Goal: Task Accomplishment & Management: Complete application form

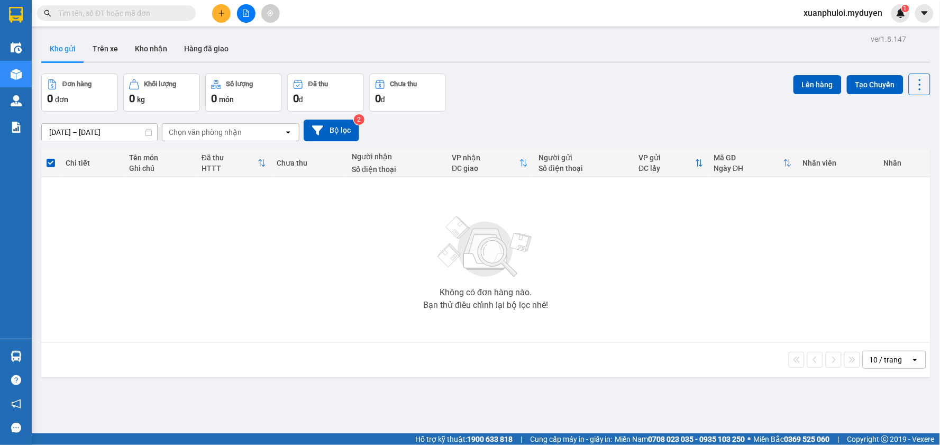
click at [221, 14] on icon "plus" at bounding box center [221, 13] width 7 height 7
click at [276, 40] on div "Tạo đơn hàng" at bounding box center [263, 40] width 46 height 12
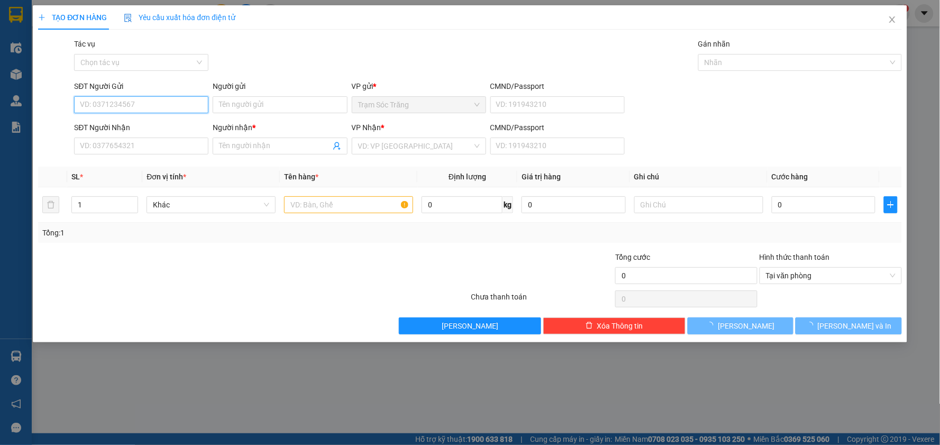
click at [152, 103] on input "SĐT Người Gửi" at bounding box center [141, 104] width 134 height 17
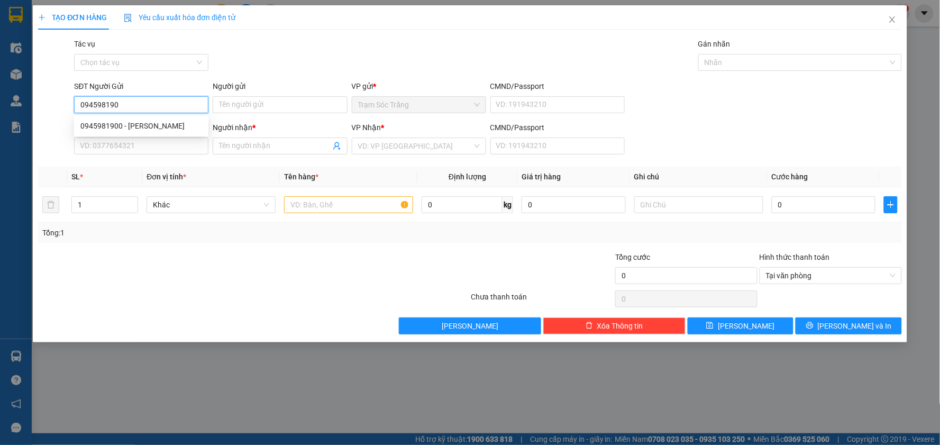
type input "0945981900"
click at [151, 118] on div "0945981900 - [PERSON_NAME]" at bounding box center [141, 125] width 134 height 17
type input "[PERSON_NAME]"
type input "0387264390"
type input "[PERSON_NAME]"
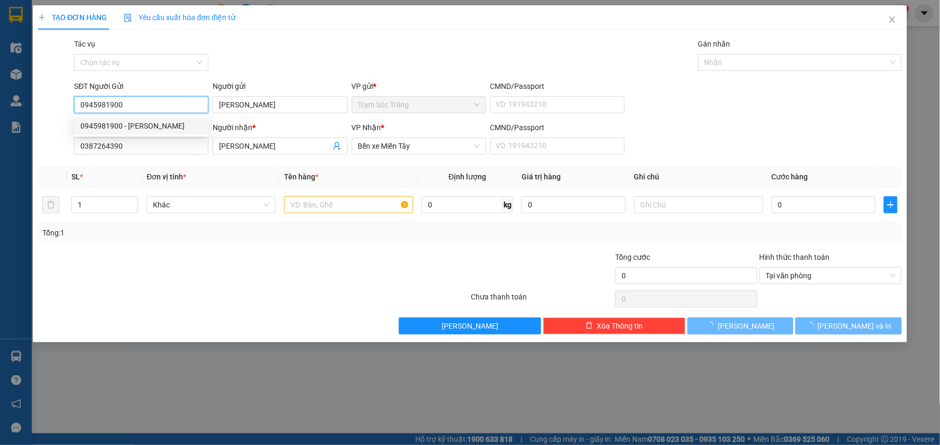
type input "100.000"
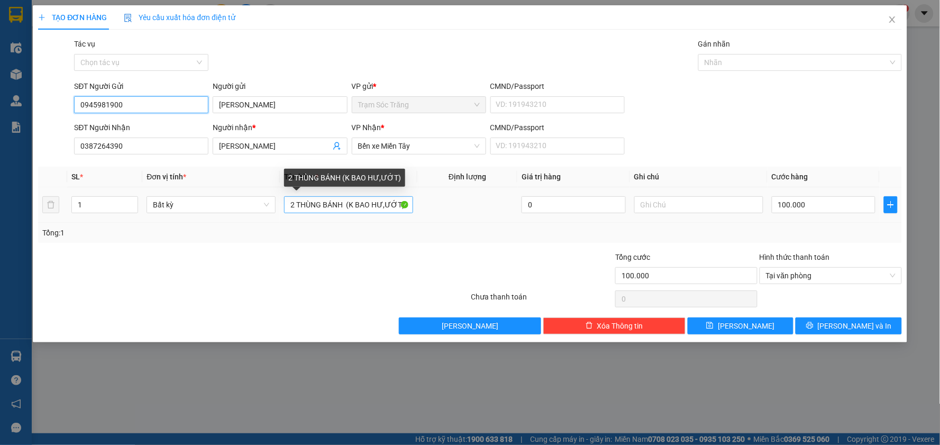
type input "0945981900"
click at [294, 205] on input "2 THÙNG BÁNH (K BAO HƯ,ƯỚT)" at bounding box center [348, 204] width 129 height 17
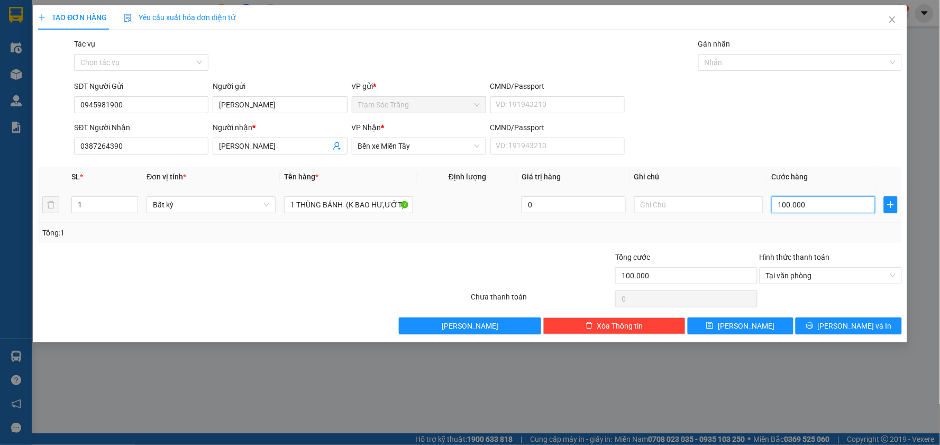
click at [833, 205] on input "100.000" at bounding box center [824, 204] width 104 height 17
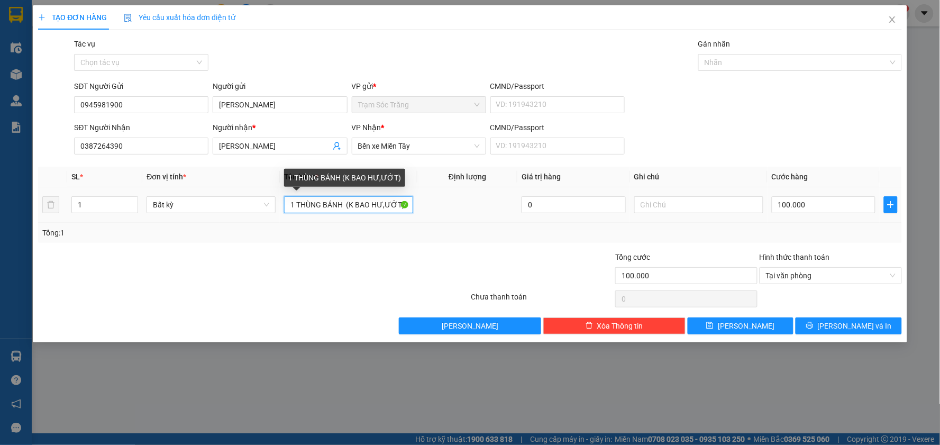
click at [344, 204] on input "1 THÙNG BÁNH (K BAO HƯ,ƯỚT)" at bounding box center [348, 204] width 129 height 17
type input "1 THÙNG GIẤY (K BAO HƯ,ƯỚT)"
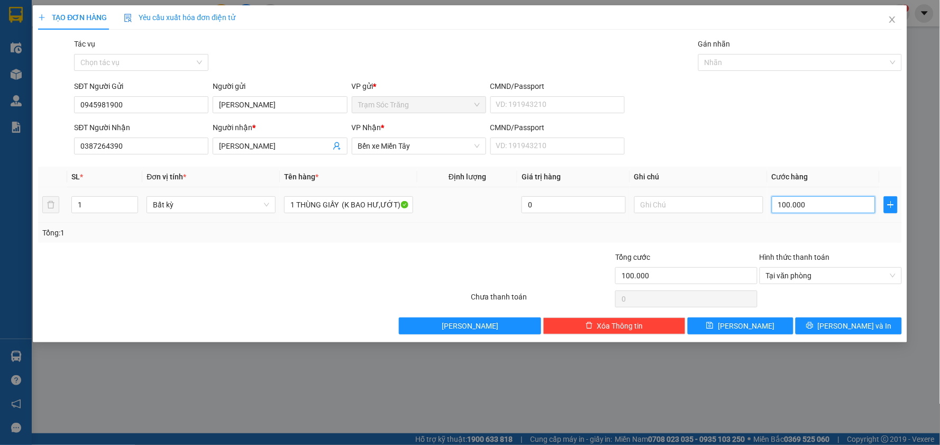
click at [817, 201] on input "100.000" at bounding box center [824, 204] width 104 height 17
type input "6"
type input "60"
type input "600"
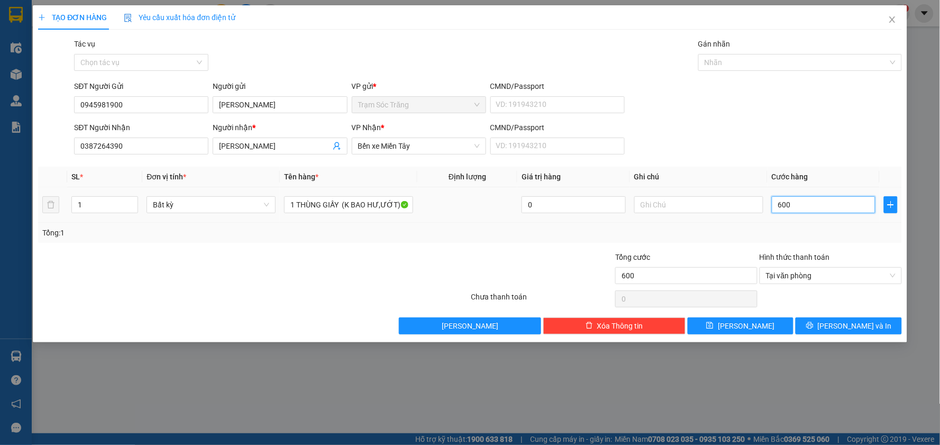
type input "6.000"
type input "60.000"
click at [857, 321] on span "[PERSON_NAME] và In" at bounding box center [855, 326] width 74 height 12
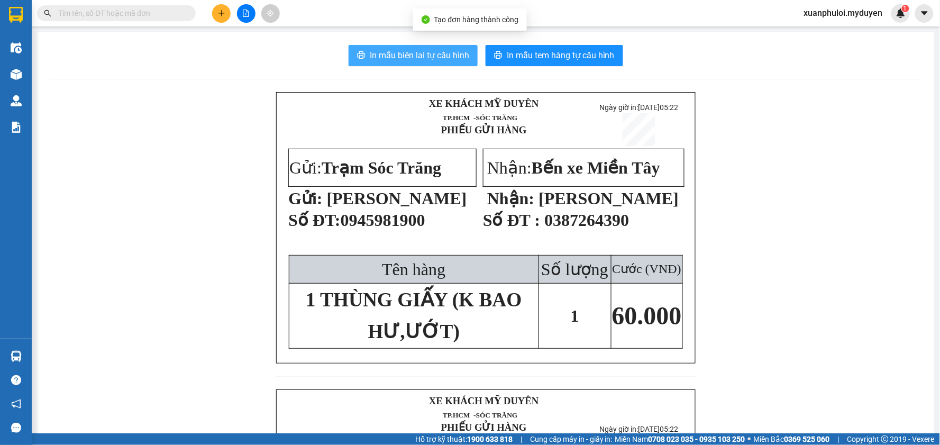
click at [431, 59] on span "In mẫu biên lai tự cấu hình" at bounding box center [419, 55] width 99 height 13
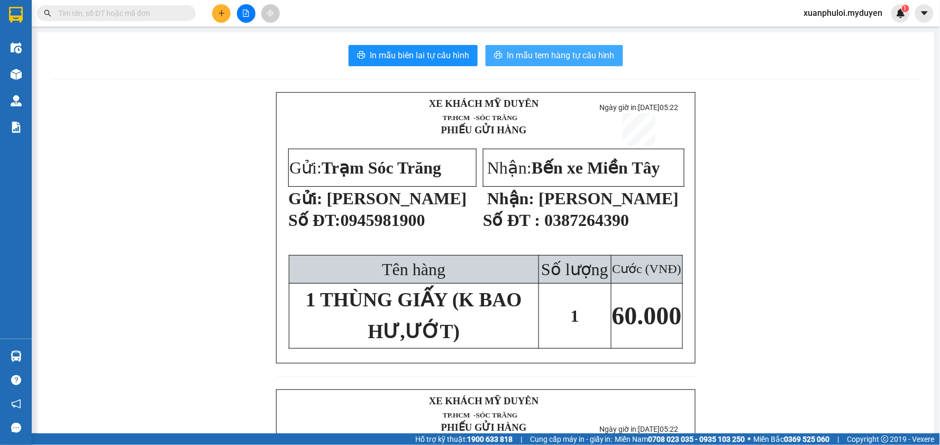
click at [559, 57] on span "In mẫu tem hàng tự cấu hình" at bounding box center [561, 55] width 108 height 13
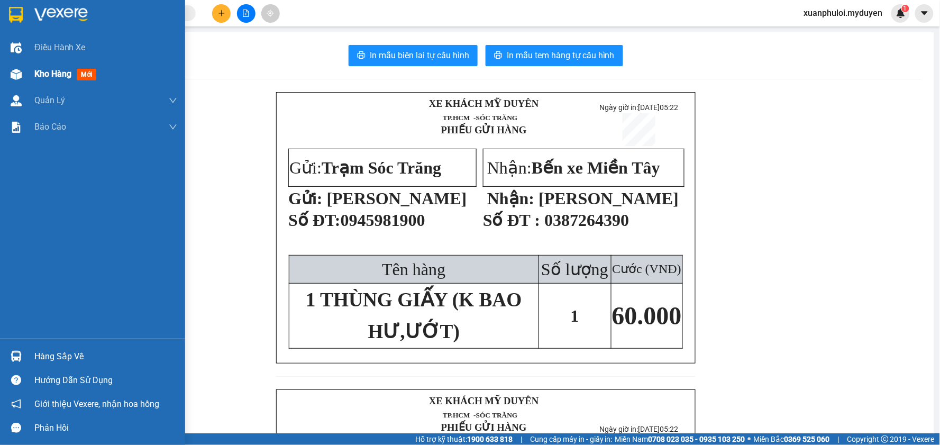
click at [54, 76] on span "Kho hàng" at bounding box center [52, 74] width 37 height 10
